Goal: Transaction & Acquisition: Purchase product/service

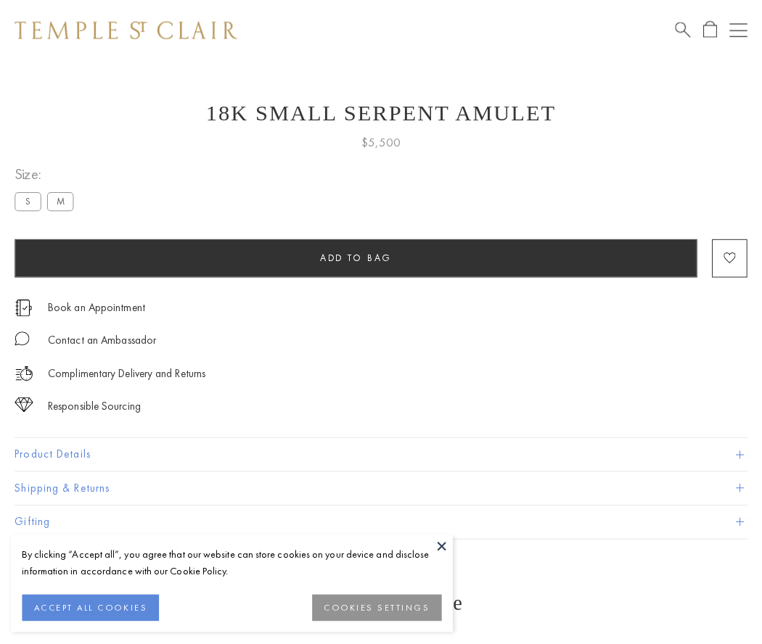
scroll to position [58, 0]
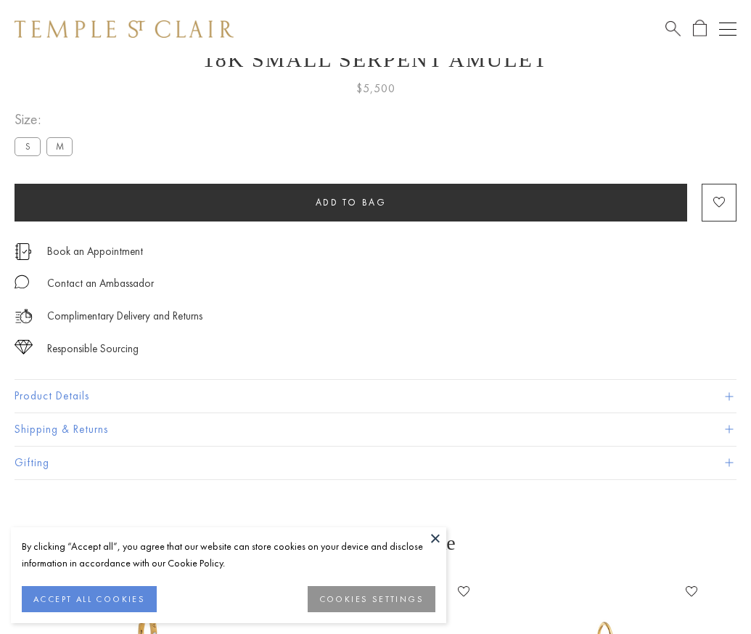
click at [351, 202] on span "Add to bag" at bounding box center [351, 202] width 71 height 12
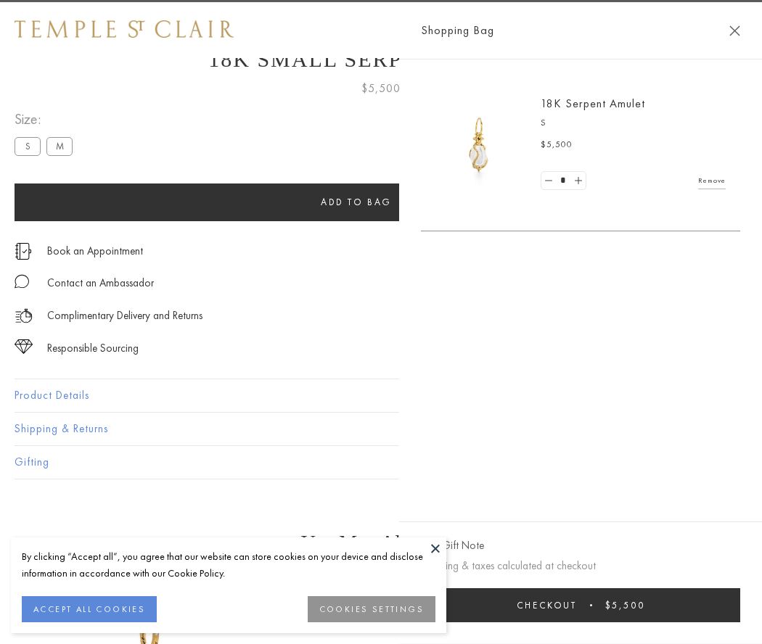
click at [731, 605] on button "Checkout $5,500" at bounding box center [580, 606] width 319 height 34
